Goal: Find specific page/section: Find specific page/section

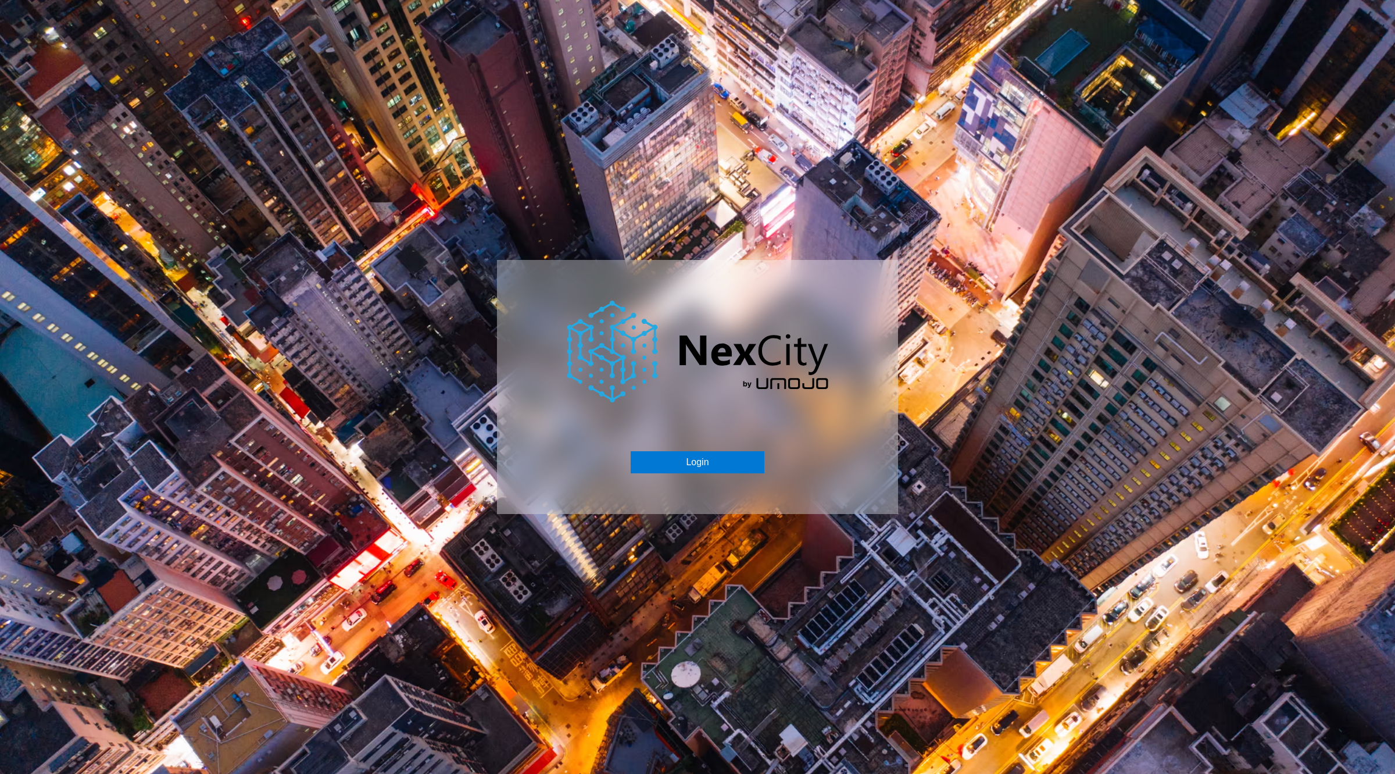
click at [718, 446] on div "Login" at bounding box center [697, 387] width 401 height 254
click at [717, 449] on div "Login" at bounding box center [697, 387] width 401 height 254
click at [716, 452] on button "Login" at bounding box center [697, 462] width 133 height 22
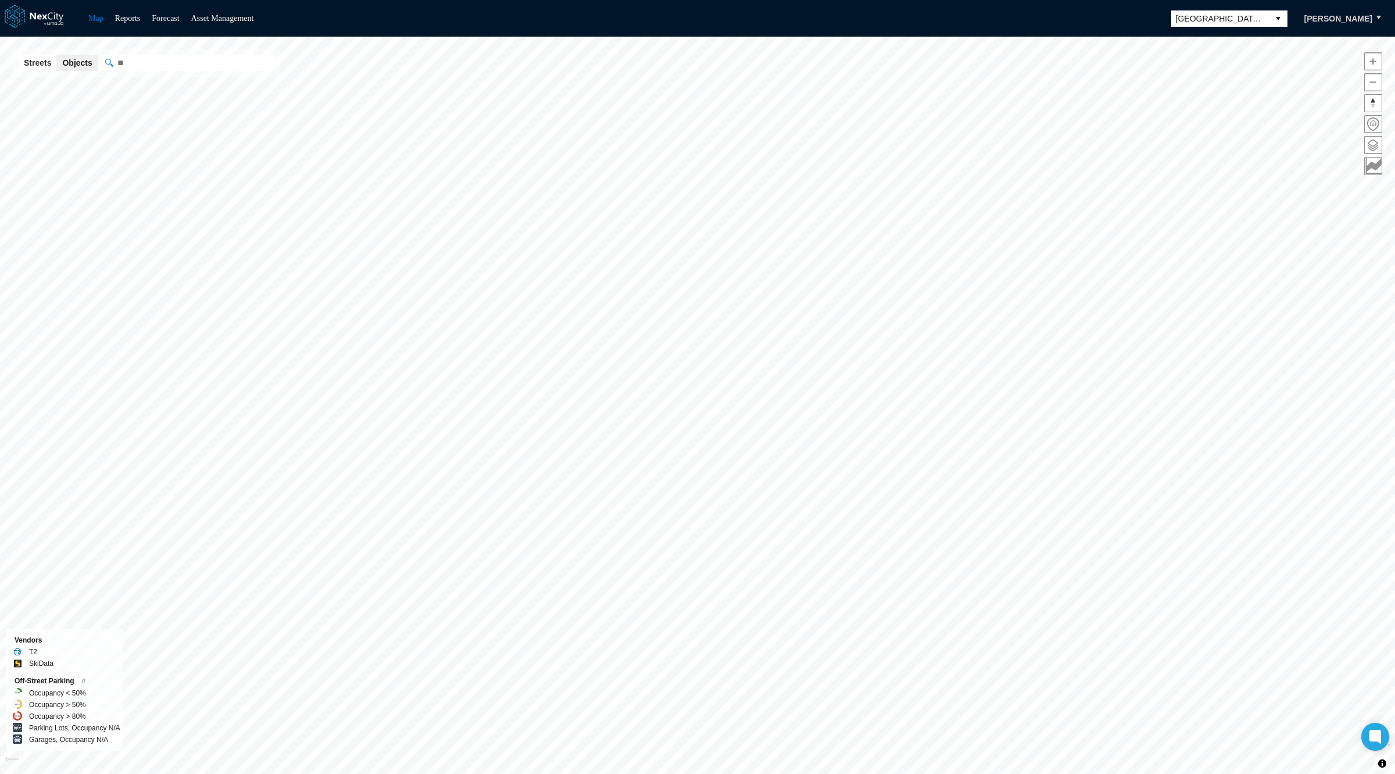
click at [1208, 20] on span "[GEOGRAPHIC_DATA][PERSON_NAME]" at bounding box center [1220, 19] width 88 height 12
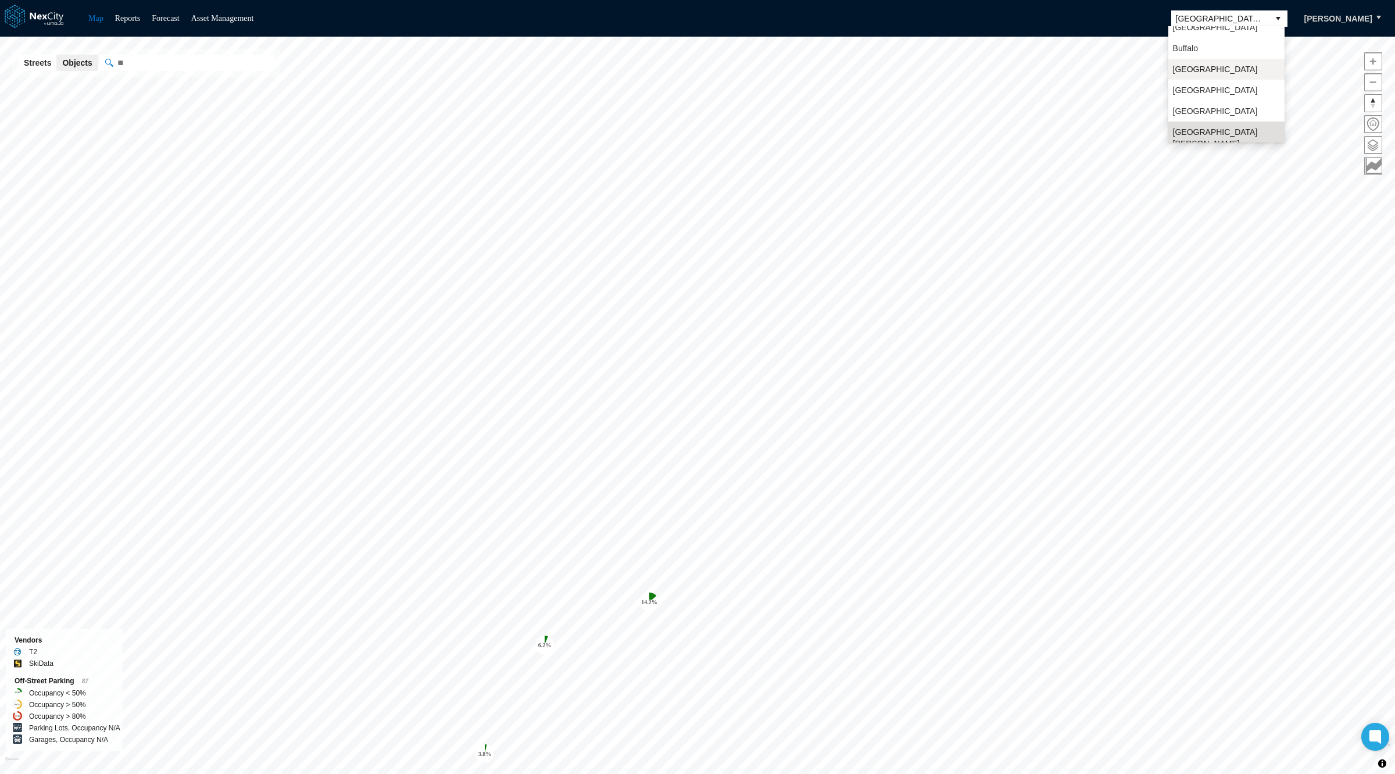
click at [1200, 65] on span "[GEOGRAPHIC_DATA]" at bounding box center [1215, 69] width 85 height 12
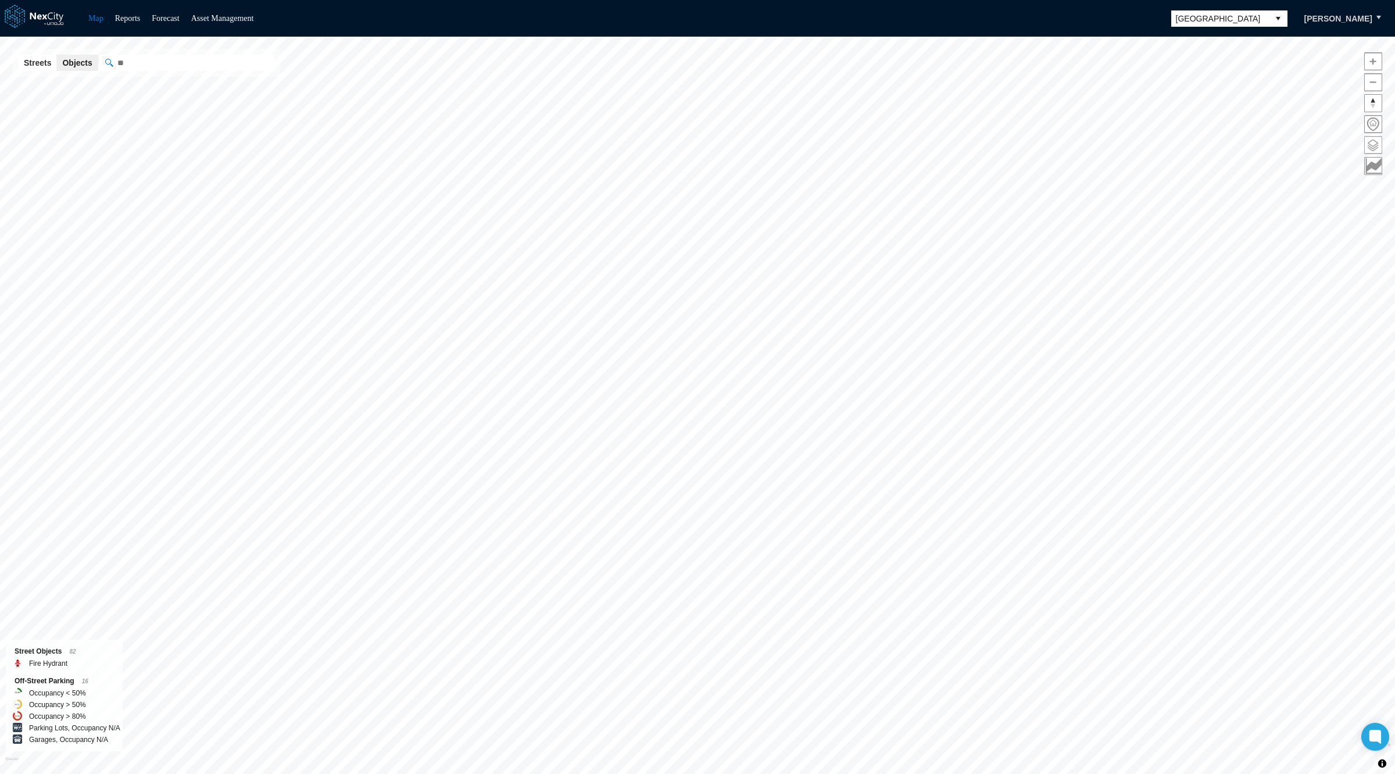
click at [1375, 142] on span at bounding box center [1373, 145] width 17 height 17
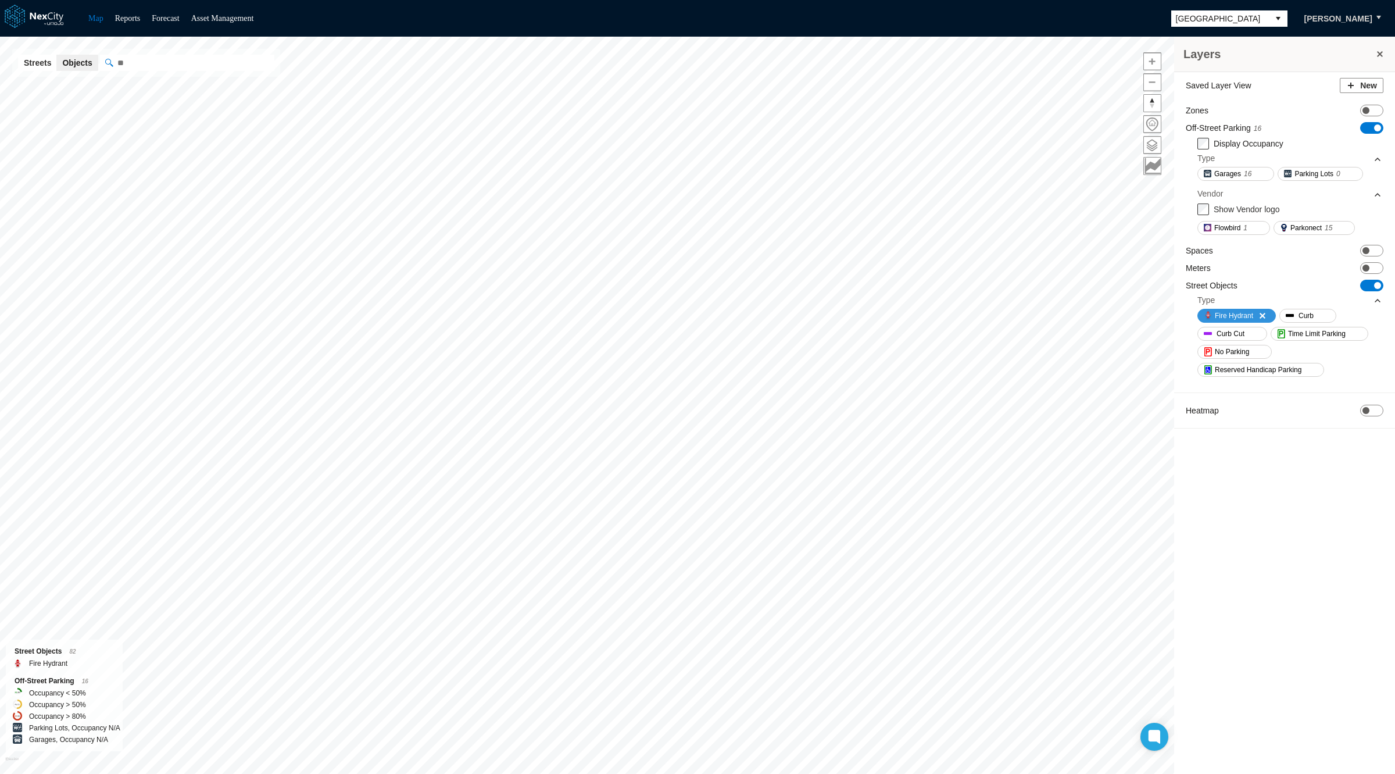
click at [1227, 312] on span "Fire Hydrant" at bounding box center [1234, 316] width 38 height 12
click at [1368, 124] on span "ON OFF" at bounding box center [1371, 128] width 23 height 12
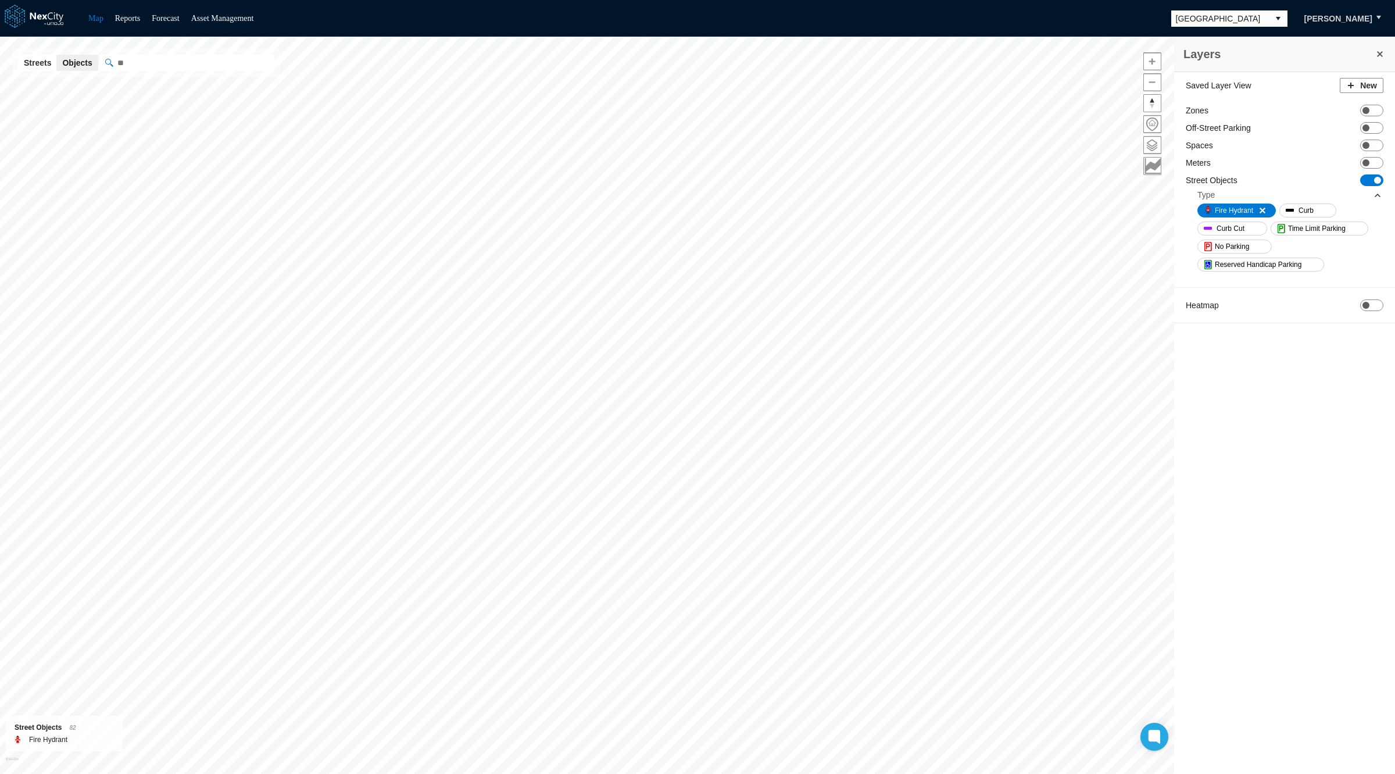
click at [1192, 21] on span "[GEOGRAPHIC_DATA]" at bounding box center [1220, 19] width 88 height 12
click at [1216, 95] on li "[GEOGRAPHIC_DATA]" at bounding box center [1226, 99] width 116 height 21
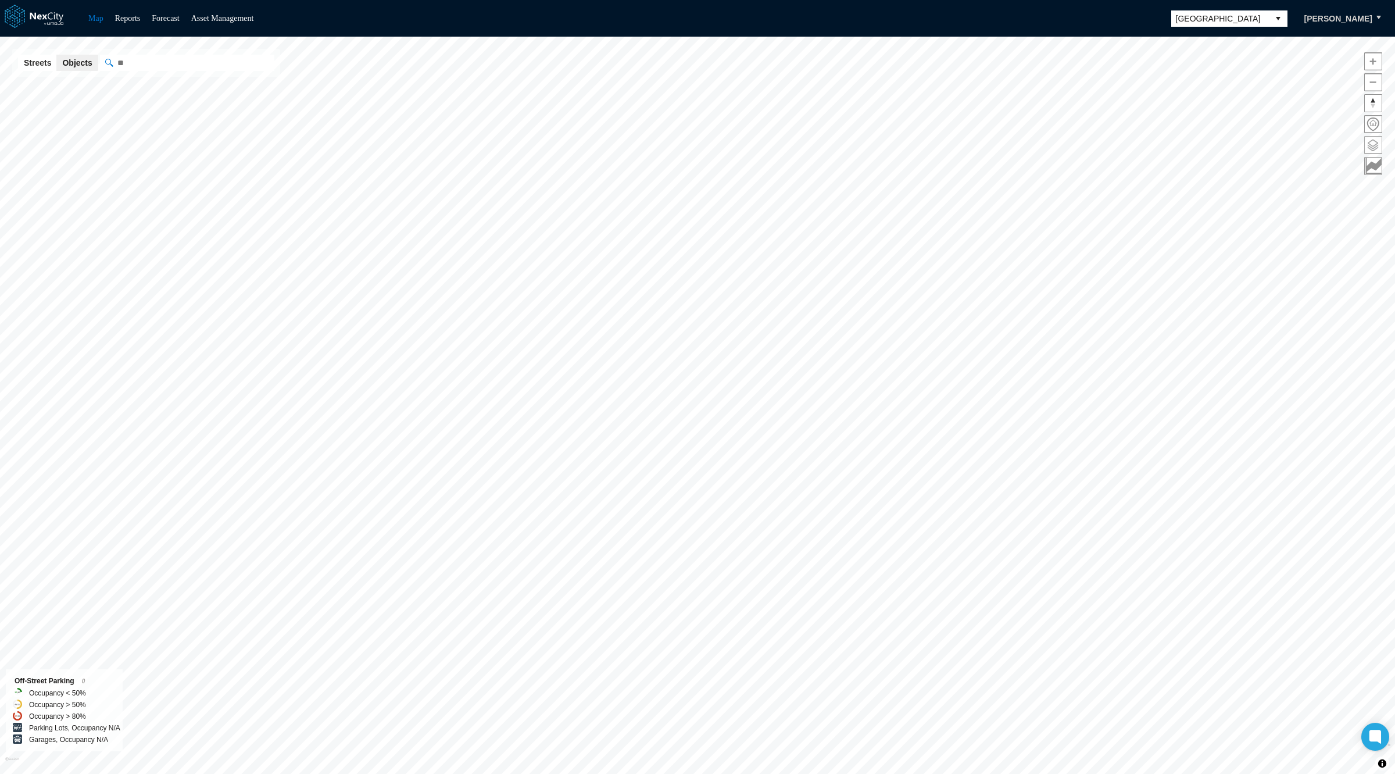
click at [1368, 137] on span at bounding box center [1373, 145] width 17 height 17
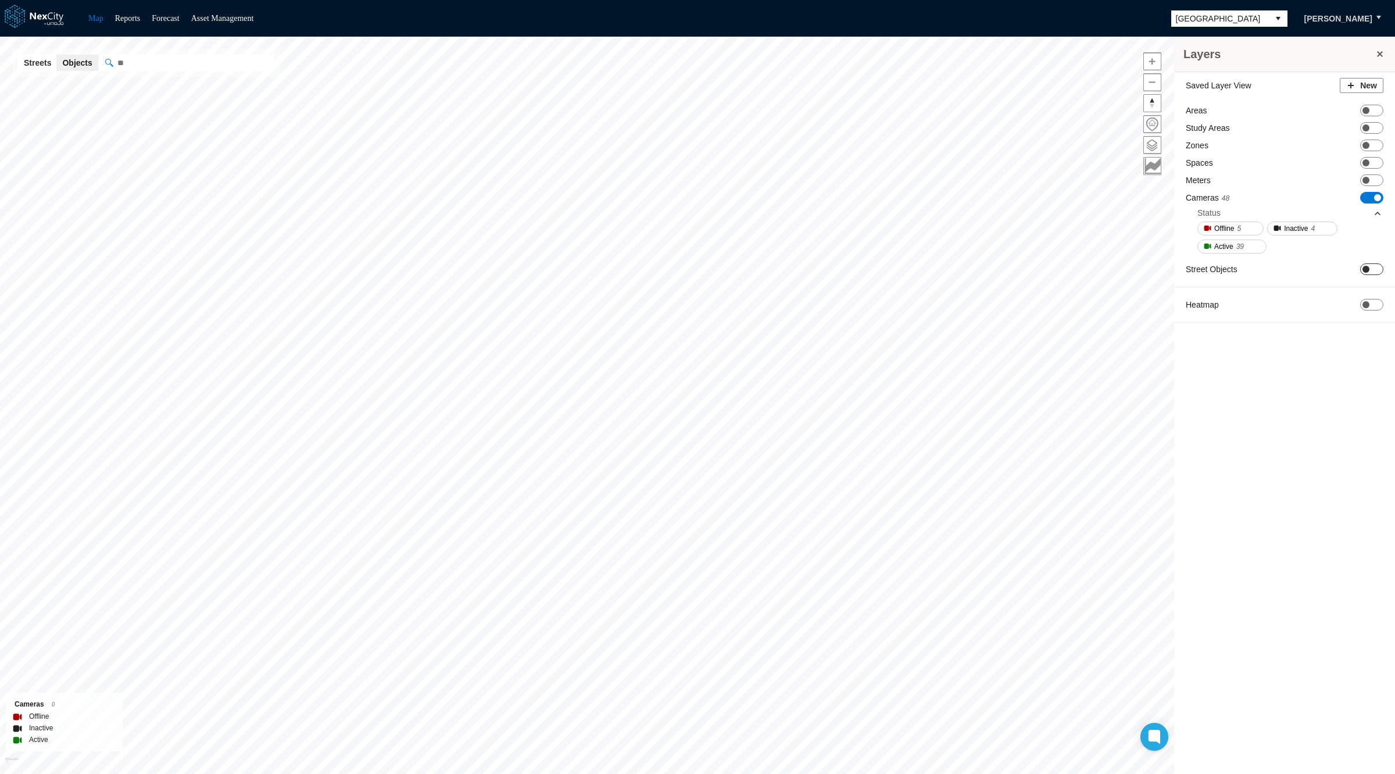
click at [1368, 267] on span at bounding box center [1365, 269] width 7 height 7
click at [1222, 296] on span "Pole" at bounding box center [1222, 300] width 14 height 12
click at [206, 16] on link "Asset Management" at bounding box center [222, 18] width 63 height 9
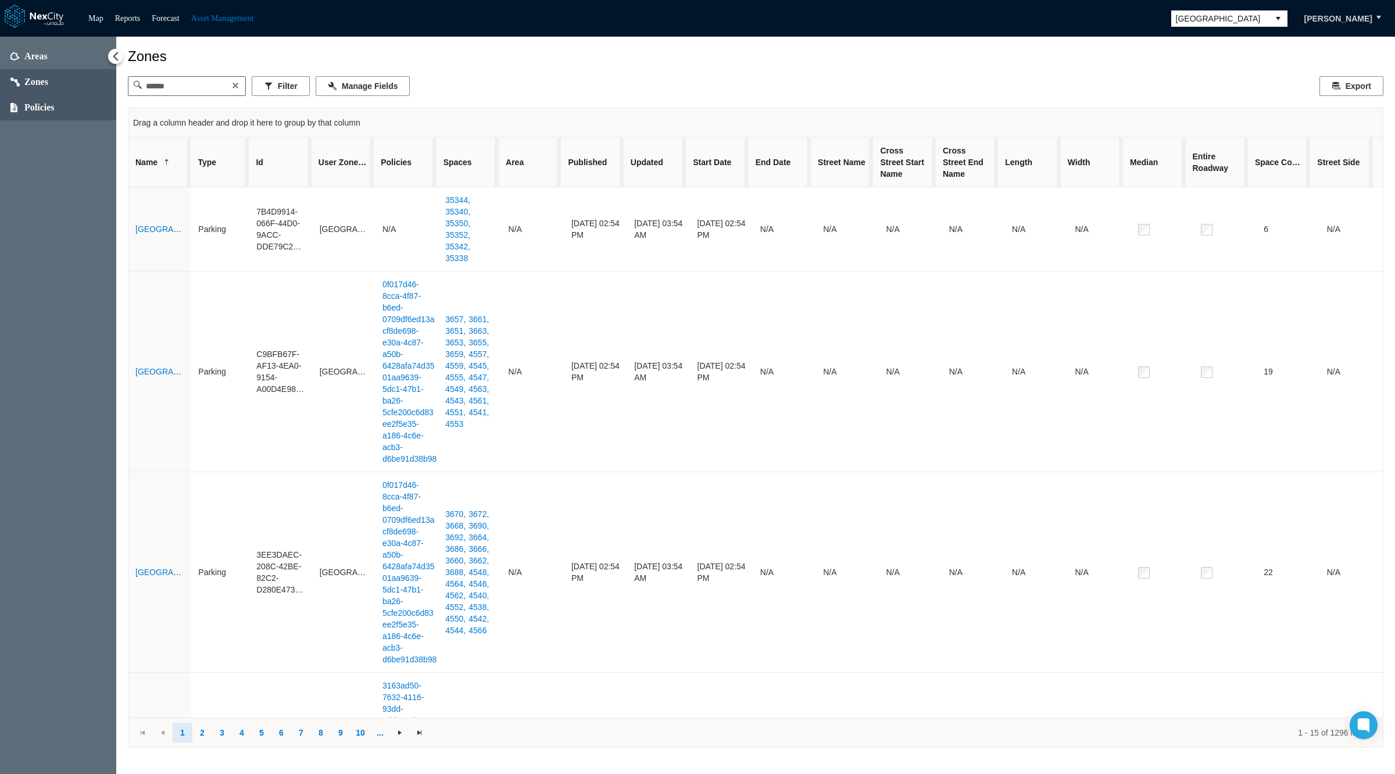
click at [44, 110] on span "Policies" at bounding box center [39, 108] width 30 height 12
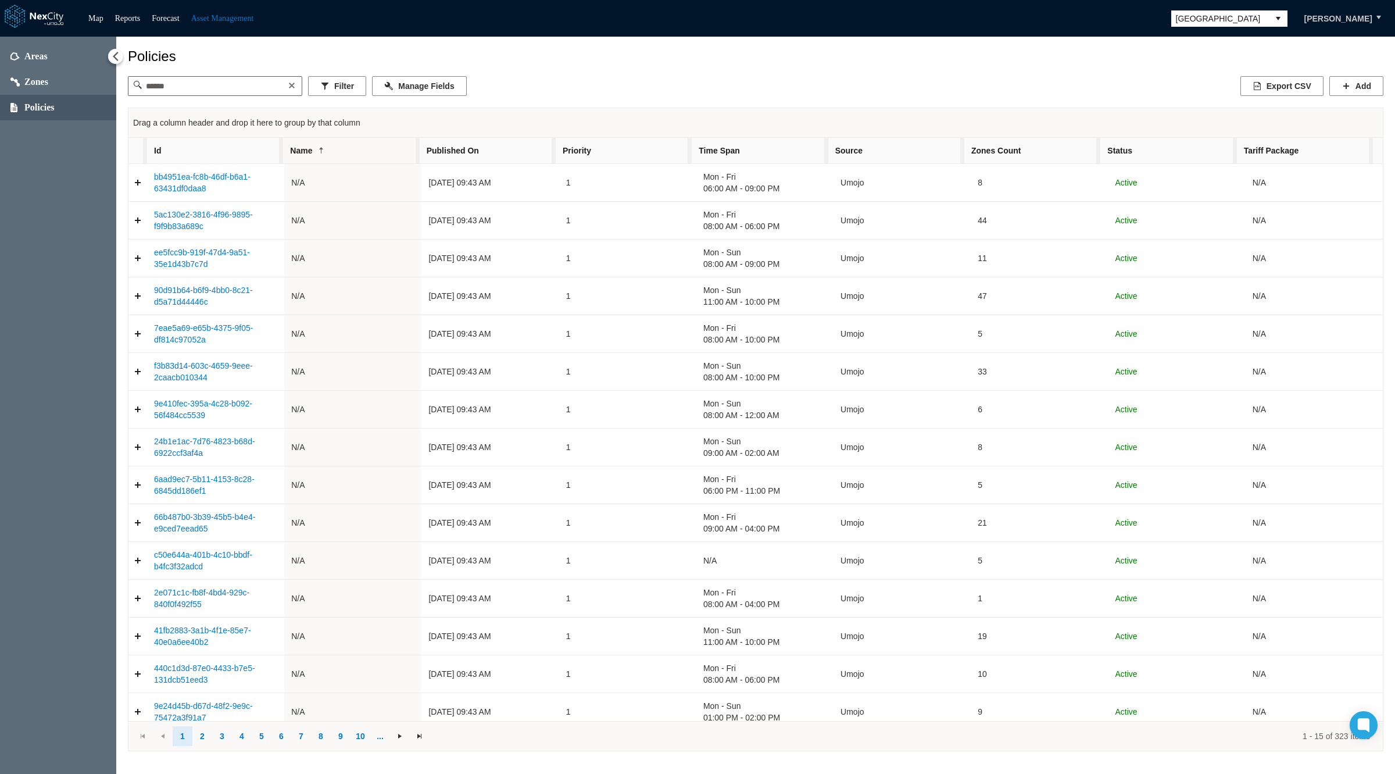
click at [1363, 10] on button "[PERSON_NAME]" at bounding box center [1338, 19] width 92 height 20
click at [1115, 67] on div "Policies Filter Manage Fields Export CSV Add Drag a column header and drop it h…" at bounding box center [755, 399] width 1255 height 703
